Goal: Task Accomplishment & Management: Use online tool/utility

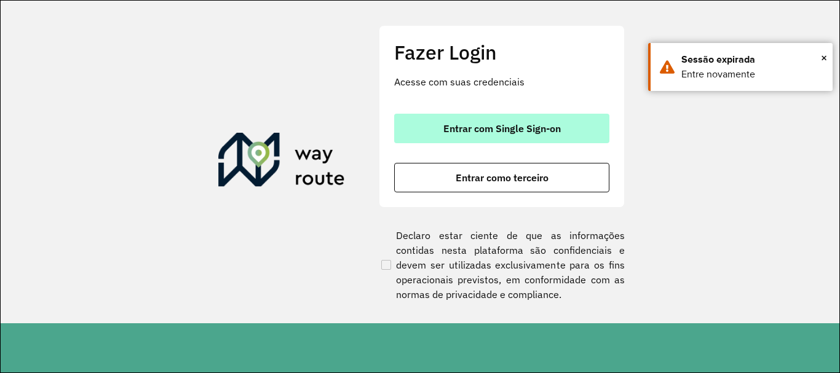
click at [519, 138] on button "Entrar com Single Sign-on" at bounding box center [501, 129] width 215 height 30
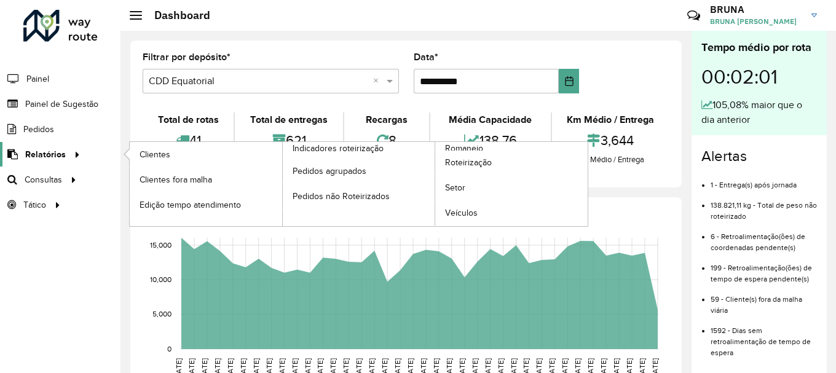
click at [41, 155] on span "Relatórios" at bounding box center [45, 154] width 41 height 13
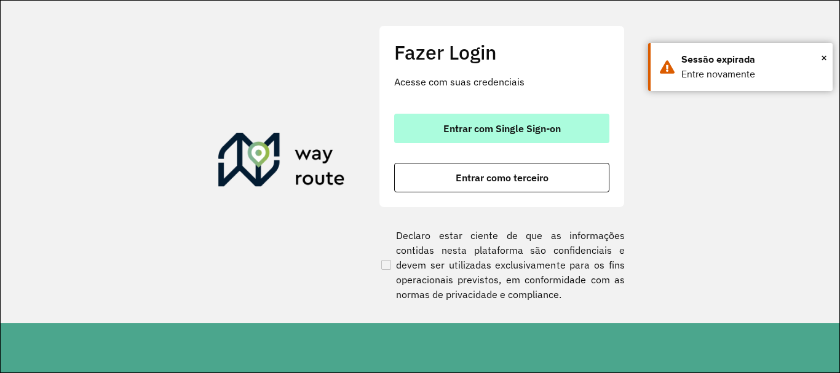
click at [530, 125] on span "Entrar com Single Sign-on" at bounding box center [501, 129] width 117 height 10
